Goal: Task Accomplishment & Management: Use online tool/utility

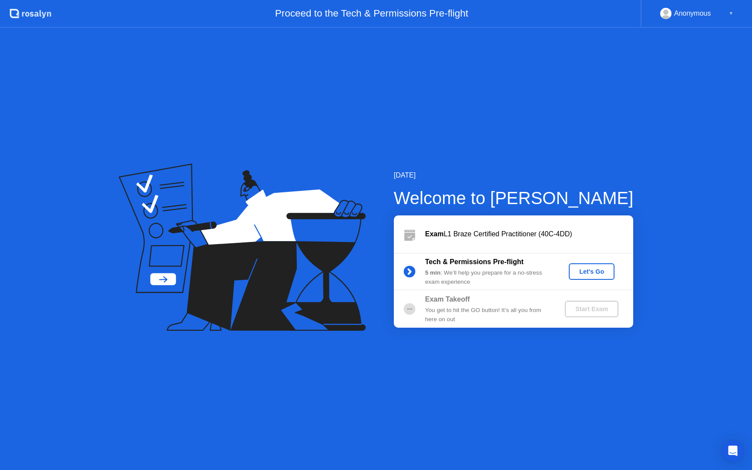
click at [596, 272] on div "Let's Go" at bounding box center [591, 271] width 39 height 7
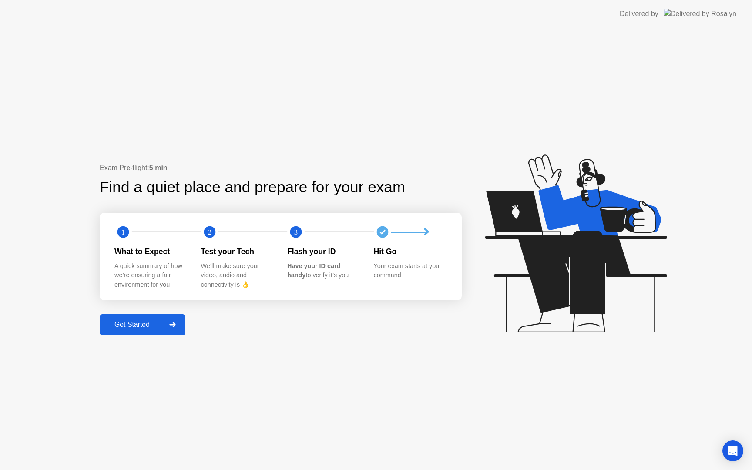
click at [145, 324] on div "Get Started" at bounding box center [132, 325] width 60 height 8
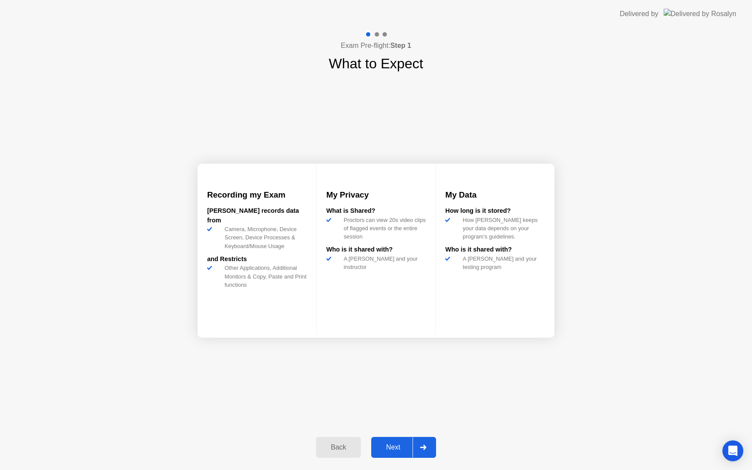
click at [400, 449] on div "Next" at bounding box center [393, 448] width 39 height 8
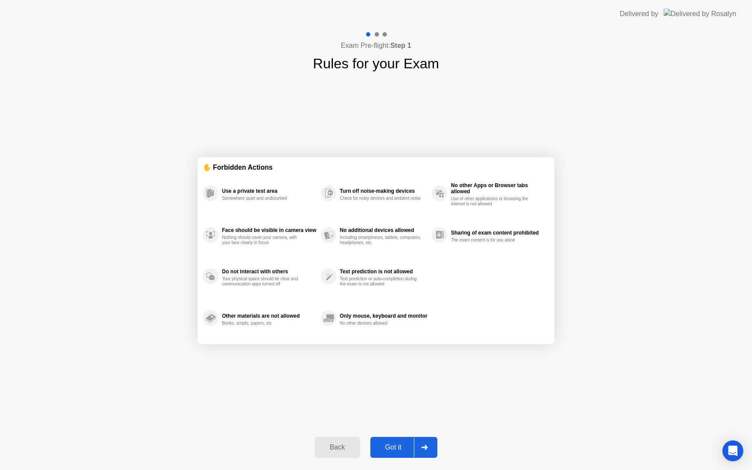
click at [400, 455] on button "Got it" at bounding box center [403, 447] width 67 height 21
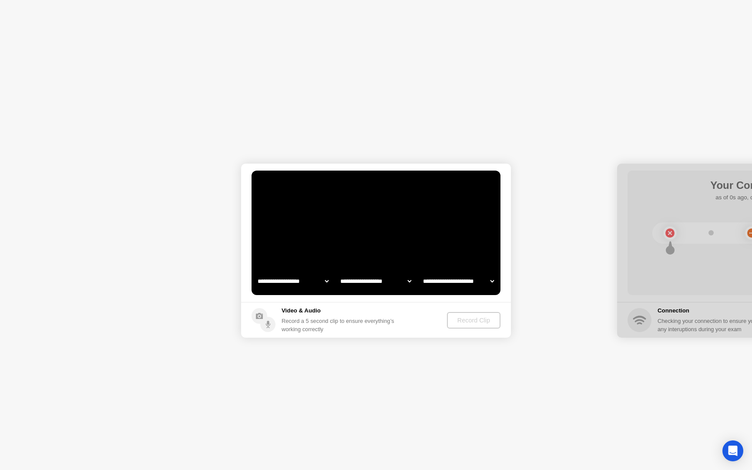
select select "**********"
select select "*******"
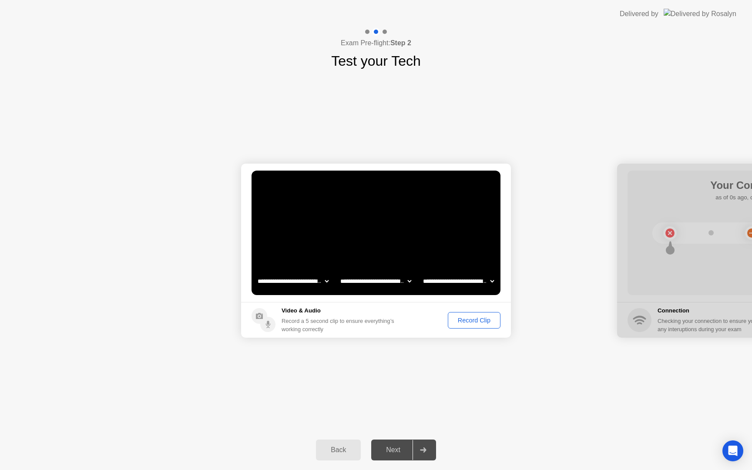
click at [460, 322] on div "Record Clip" at bounding box center [474, 320] width 47 height 7
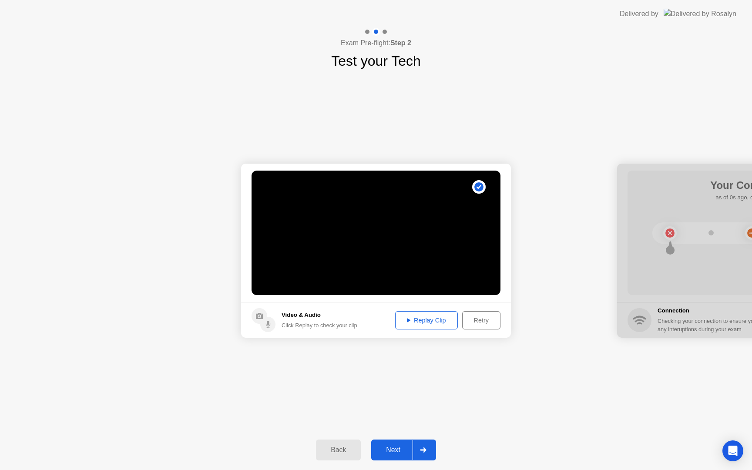
click at [445, 325] on button "Replay Clip" at bounding box center [426, 320] width 63 height 18
click at [396, 454] on div "Next" at bounding box center [393, 450] width 39 height 8
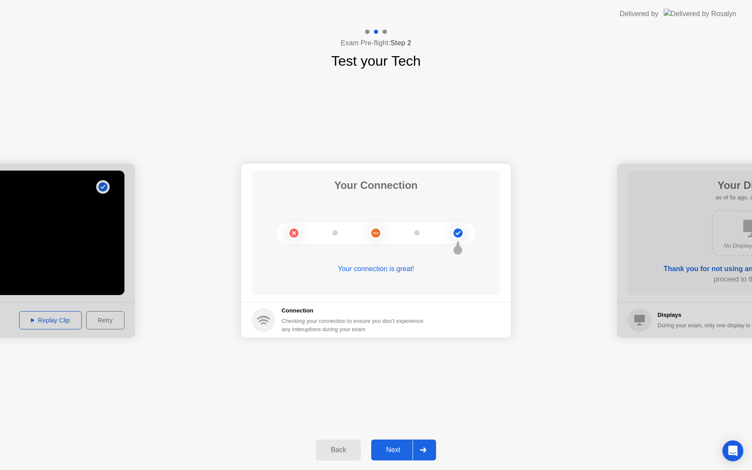
click at [394, 450] on div "Next" at bounding box center [393, 450] width 39 height 8
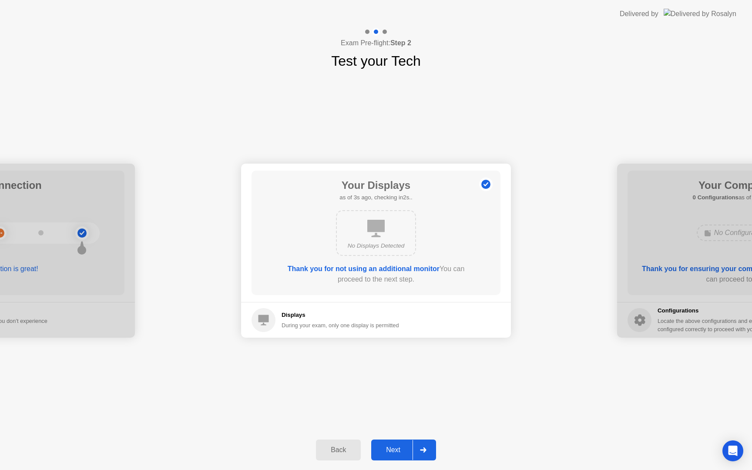
click at [394, 446] on div "Next" at bounding box center [393, 450] width 39 height 8
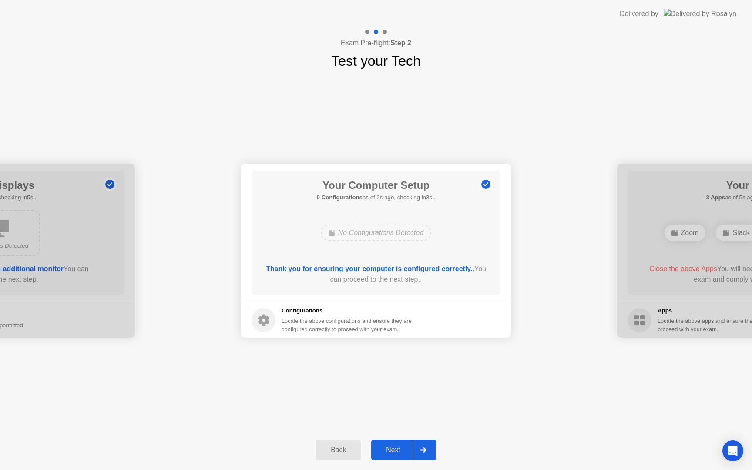
click at [394, 447] on div "Next" at bounding box center [393, 450] width 39 height 8
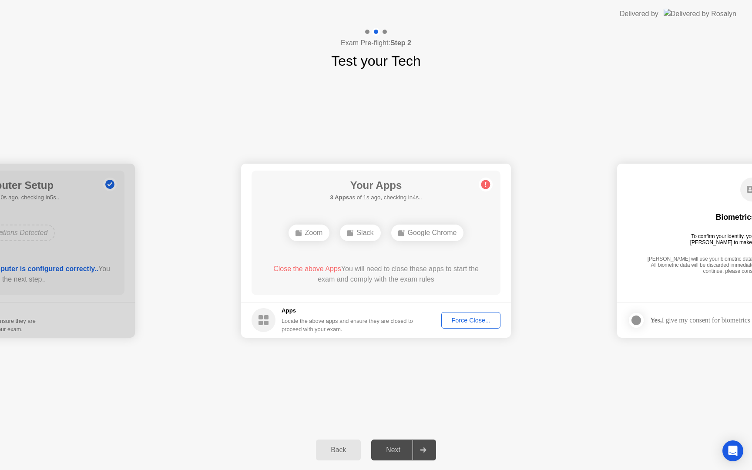
click at [466, 320] on div "Force Close..." at bounding box center [470, 320] width 53 height 7
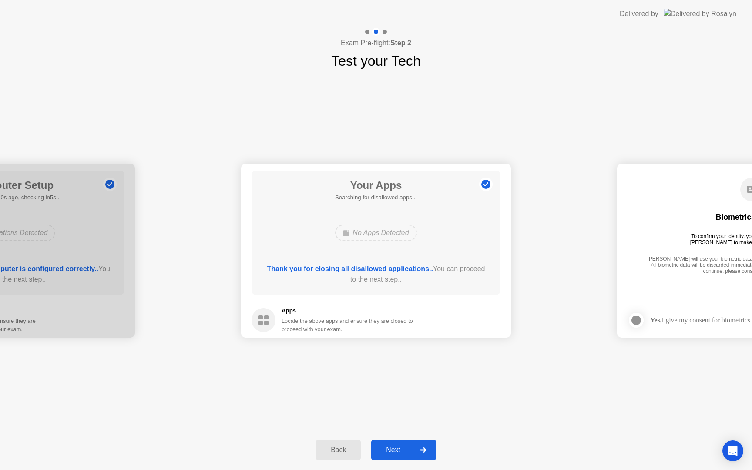
click at [405, 448] on div "Next" at bounding box center [393, 450] width 39 height 8
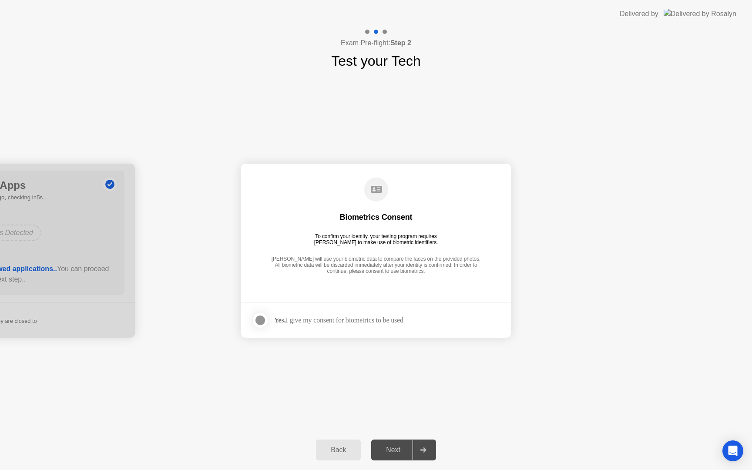
click at [263, 319] on div at bounding box center [260, 320] width 10 height 10
click at [403, 451] on div "Next" at bounding box center [393, 450] width 39 height 8
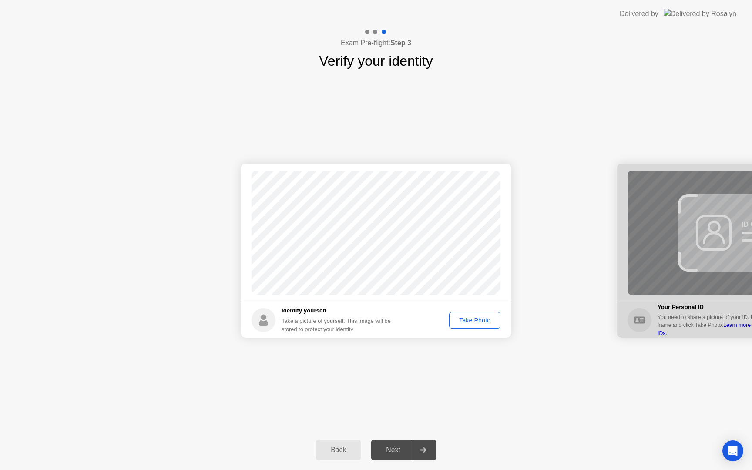
click at [476, 322] on div "Take Photo" at bounding box center [474, 320] width 45 height 7
click at [475, 322] on div "Retake" at bounding box center [481, 320] width 34 height 7
click at [463, 320] on div "Take Photo" at bounding box center [474, 320] width 45 height 7
click at [393, 446] on div "Next" at bounding box center [393, 450] width 39 height 8
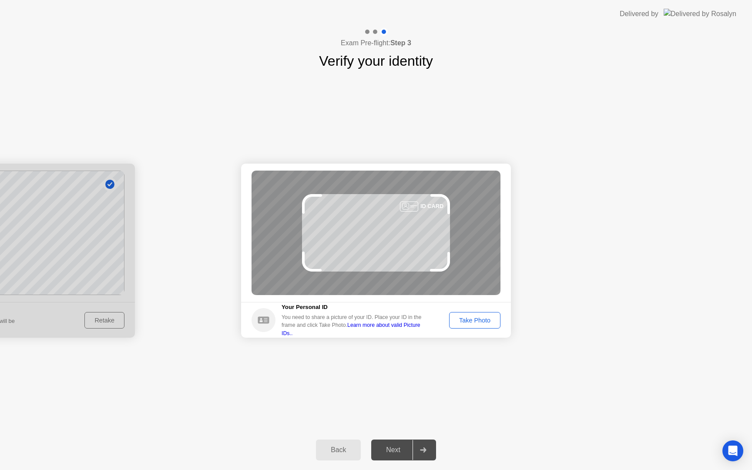
click at [475, 323] on div "Take Photo" at bounding box center [474, 320] width 45 height 7
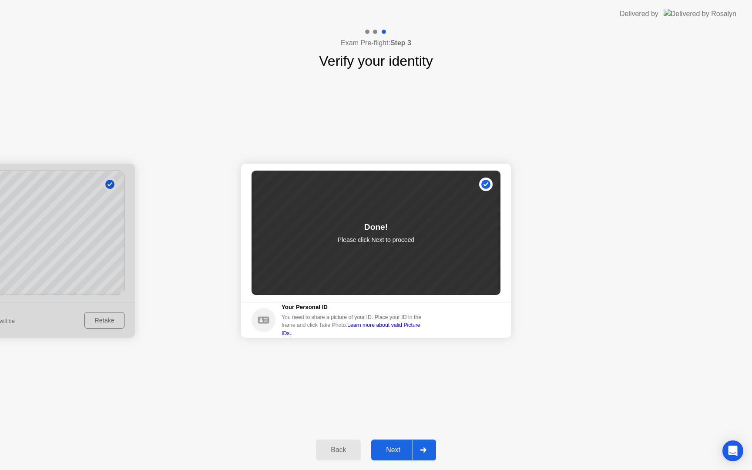
click at [388, 455] on button "Next" at bounding box center [403, 450] width 65 height 21
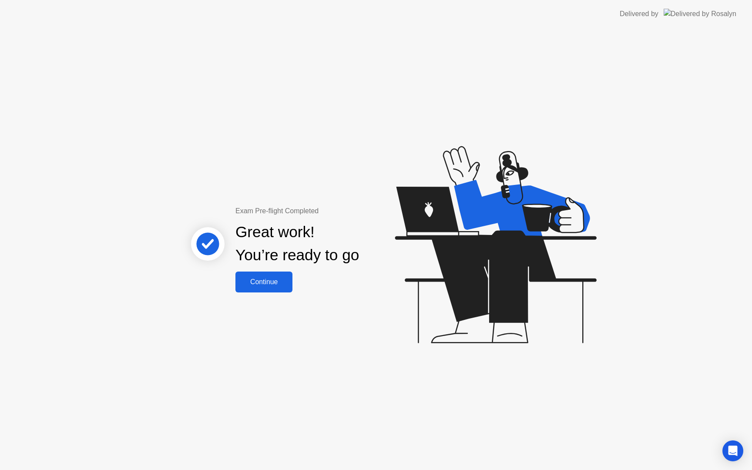
click at [271, 278] on div "Continue" at bounding box center [264, 282] width 52 height 8
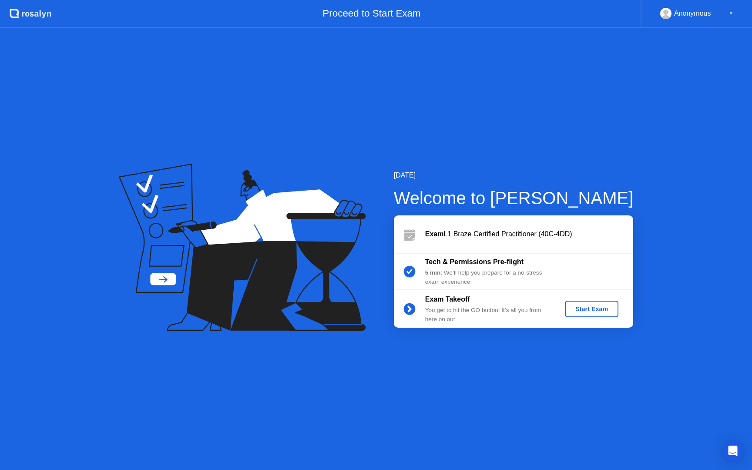
click at [594, 313] on div "Start Exam" at bounding box center [592, 309] width 47 height 7
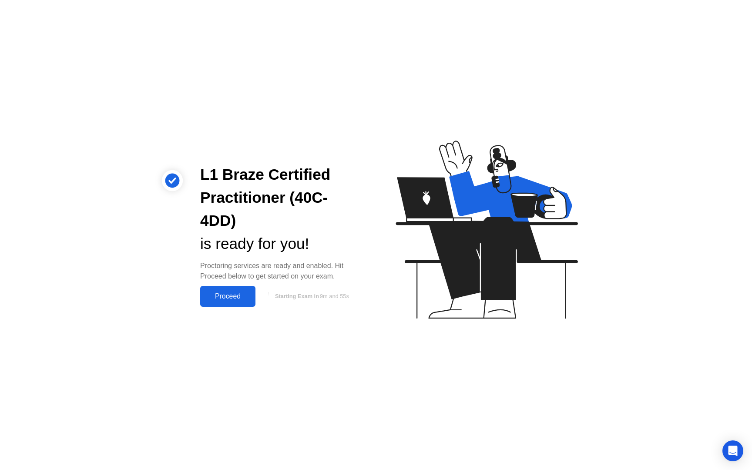
click at [232, 294] on div "Proceed" at bounding box center [228, 297] width 50 height 8
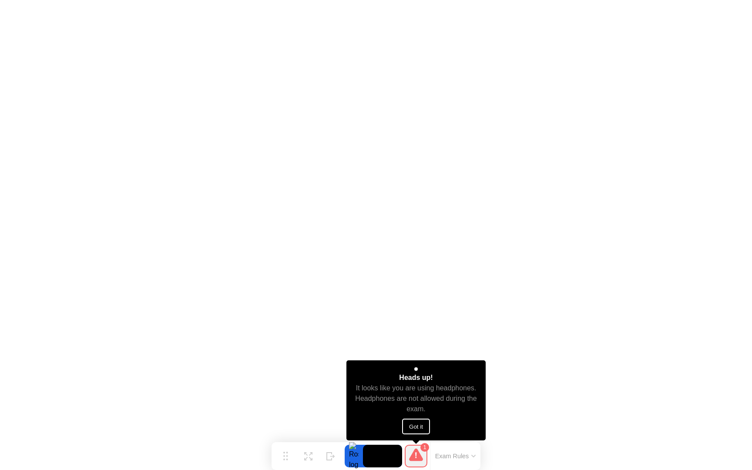
click at [414, 422] on button "Got it" at bounding box center [416, 427] width 28 height 16
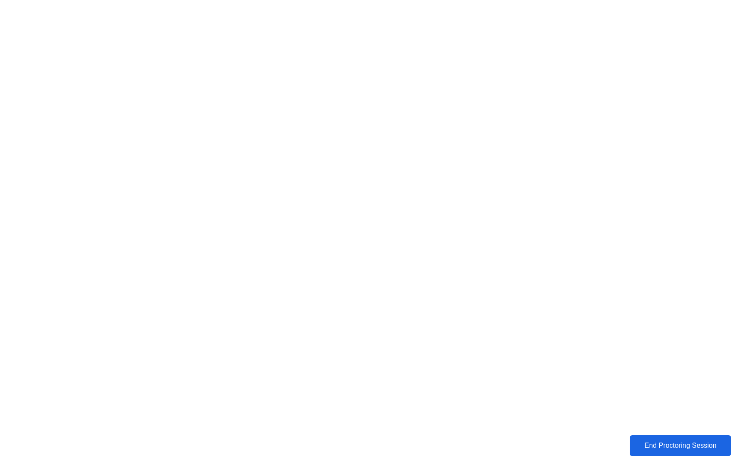
click at [659, 450] on div "End Proctoring Session" at bounding box center [680, 446] width 97 height 8
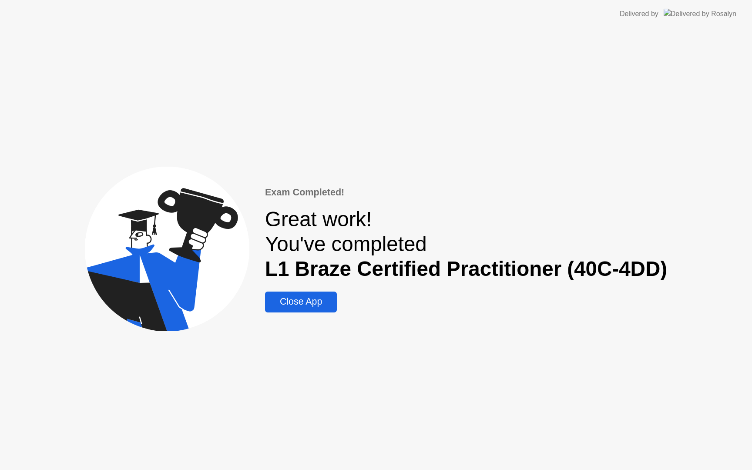
click at [302, 306] on div "Close App" at bounding box center [301, 301] width 67 height 11
